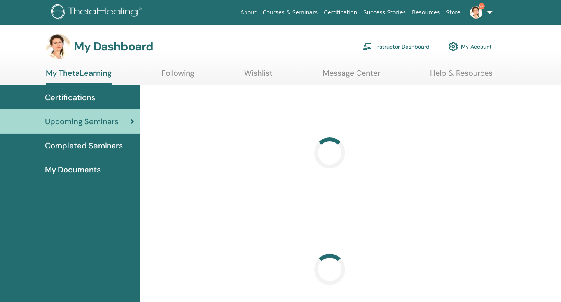
click at [416, 43] on link "Instructor Dashboard" at bounding box center [395, 46] width 67 height 17
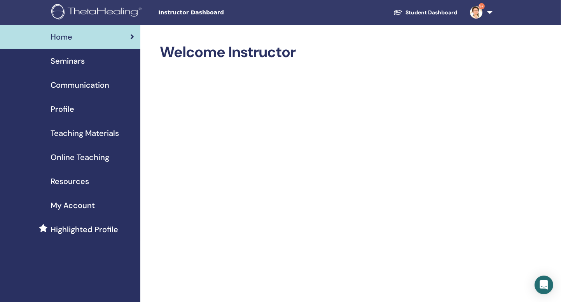
click at [75, 63] on span "Seminars" at bounding box center [68, 61] width 34 height 12
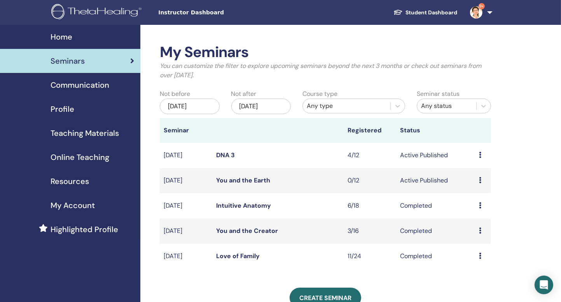
click at [480, 157] on icon at bounding box center [480, 155] width 2 height 6
click at [475, 186] on link "Attendees" at bounding box center [477, 187] width 30 height 8
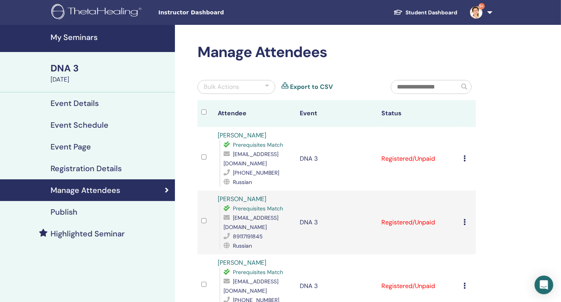
click at [464, 159] on icon at bounding box center [464, 158] width 2 height 6
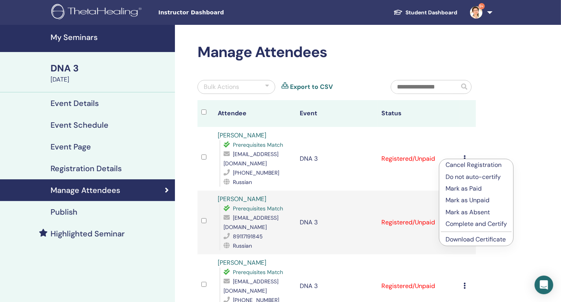
click at [457, 240] on link "Download Certificate" at bounding box center [475, 239] width 60 height 8
